Goal: Browse casually

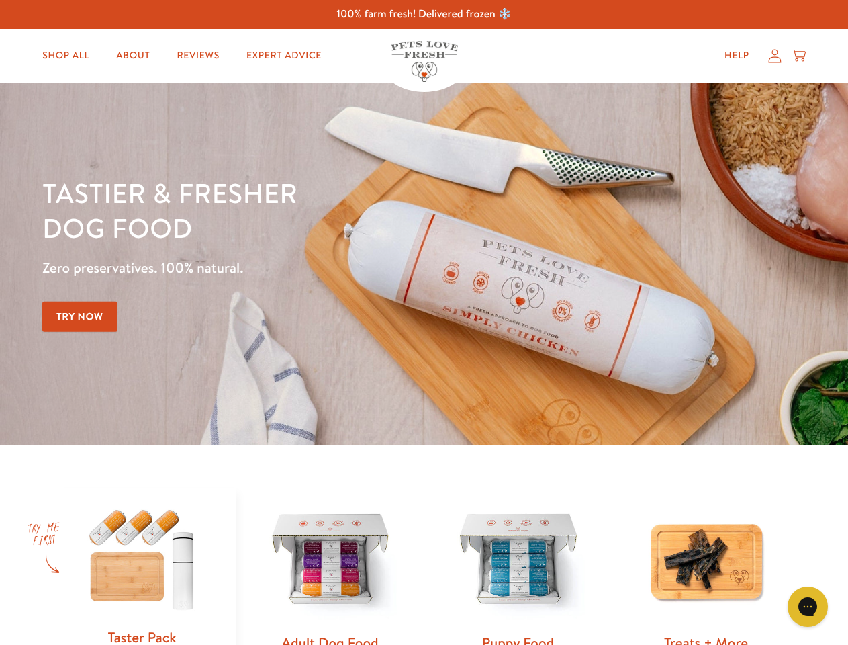
click at [424, 322] on div "Tastier & fresher dog food Zero preservatives. 100% natural. Try Now" at bounding box center [296, 263] width 509 height 177
click at [808, 606] on icon "Gorgias live chat" at bounding box center [807, 606] width 13 height 13
